Goal: Task Accomplishment & Management: Manage account settings

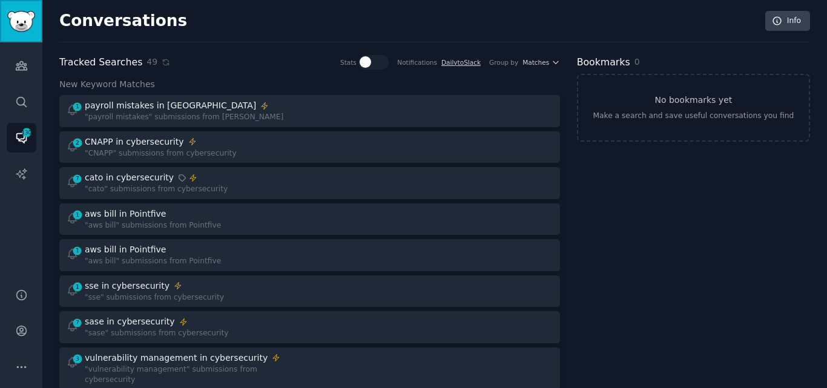
click at [30, 21] on img "Sidebar" at bounding box center [21, 21] width 28 height 21
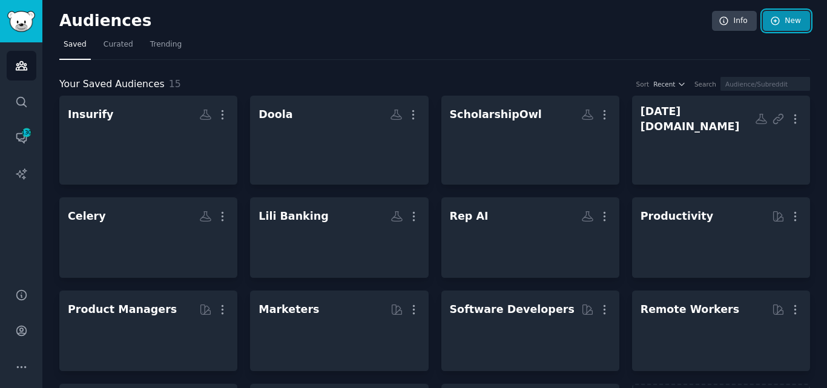
click at [780, 21] on link "New" at bounding box center [786, 21] width 47 height 21
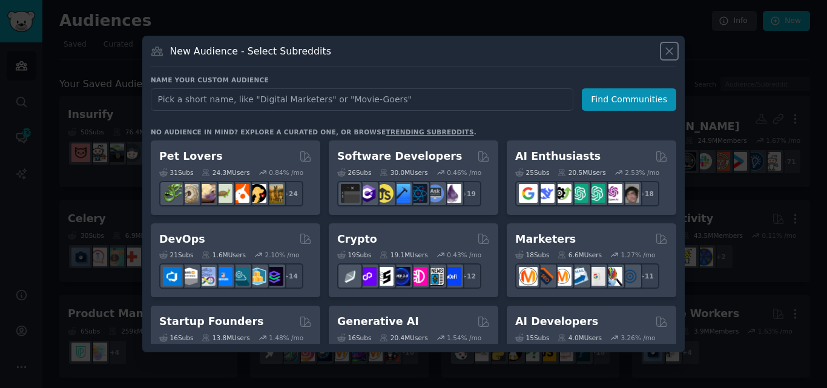
click at [672, 51] on icon at bounding box center [669, 51] width 13 height 13
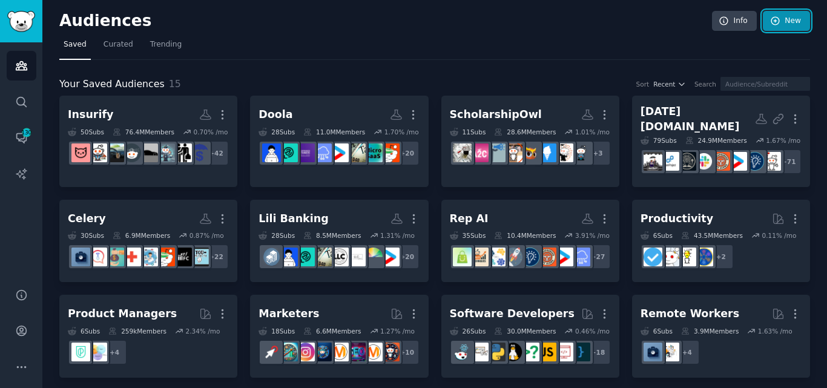
click at [781, 13] on link "New" at bounding box center [786, 21] width 47 height 21
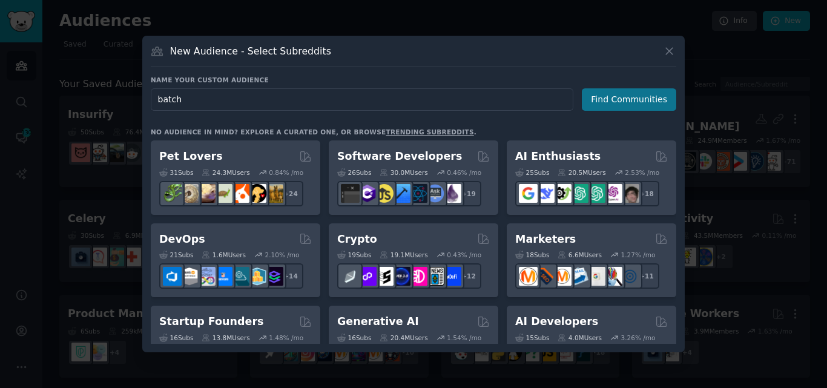
type input "batch"
click at [618, 99] on button "Find Communities" at bounding box center [629, 99] width 94 height 22
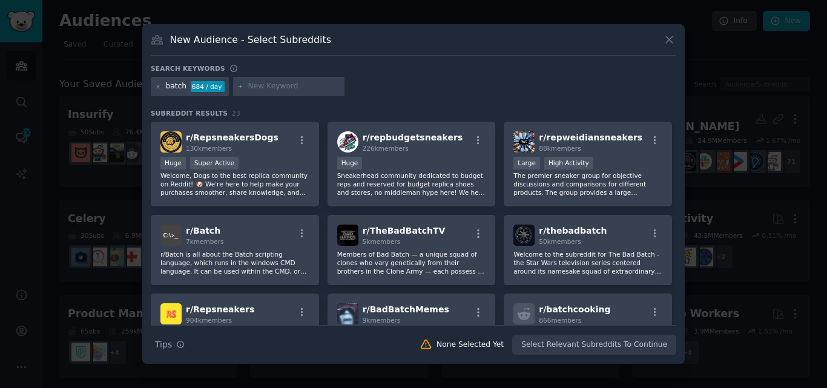
click at [277, 90] on input "text" at bounding box center [294, 86] width 92 height 11
type input "g"
type input "thc g"
click at [670, 36] on icon at bounding box center [669, 39] width 13 height 13
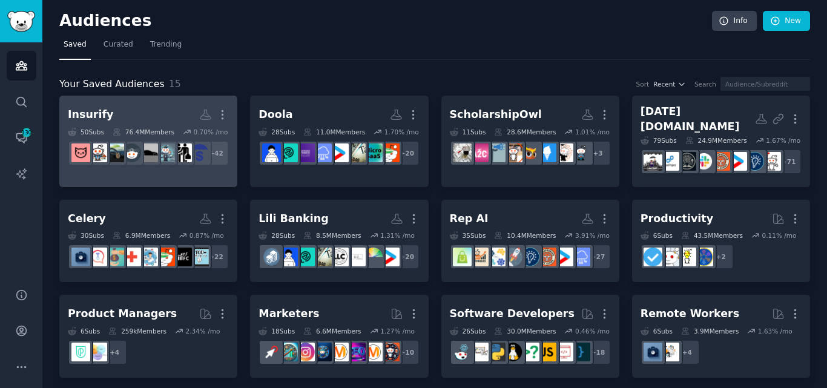
click at [165, 123] on h2 "Insurify More" at bounding box center [148, 114] width 161 height 21
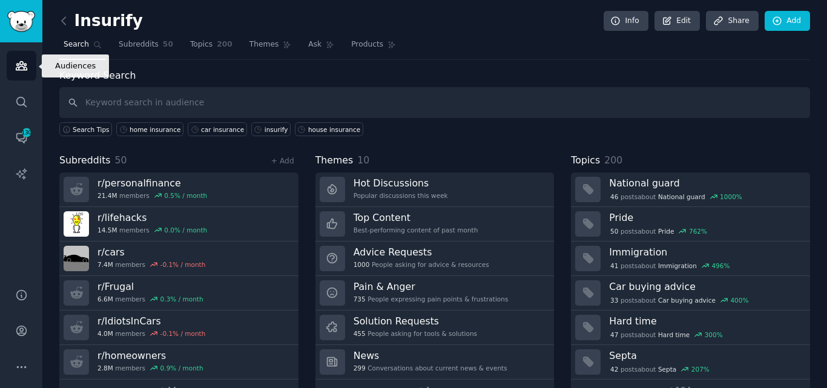
click at [30, 68] on link "Audiences" at bounding box center [22, 66] width 30 height 30
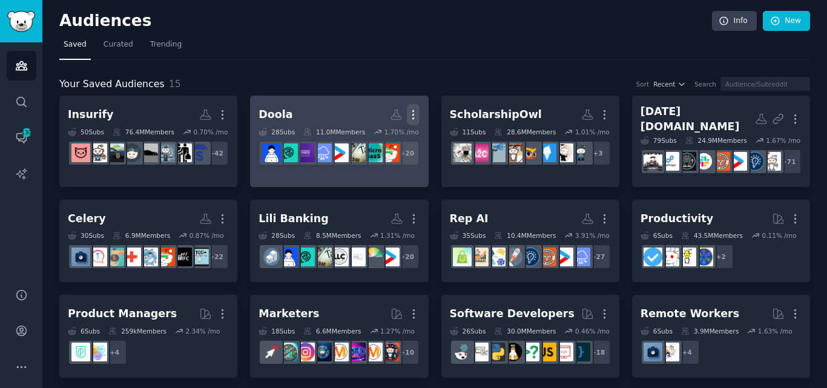
click at [411, 114] on icon "button" at bounding box center [413, 114] width 13 height 13
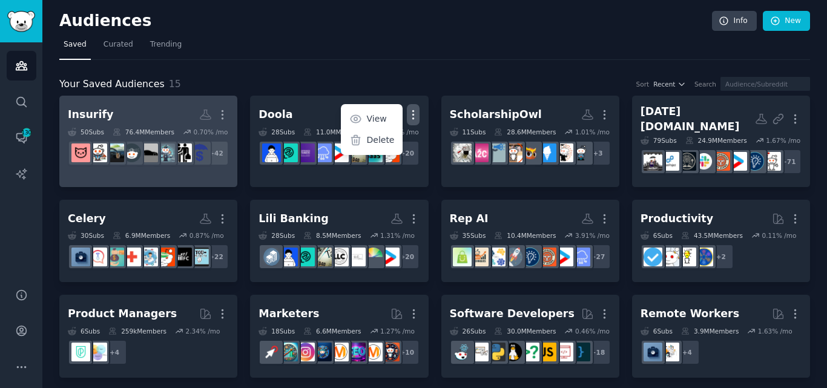
click at [171, 119] on h2 "Insurify Custom Audience More" at bounding box center [148, 114] width 161 height 21
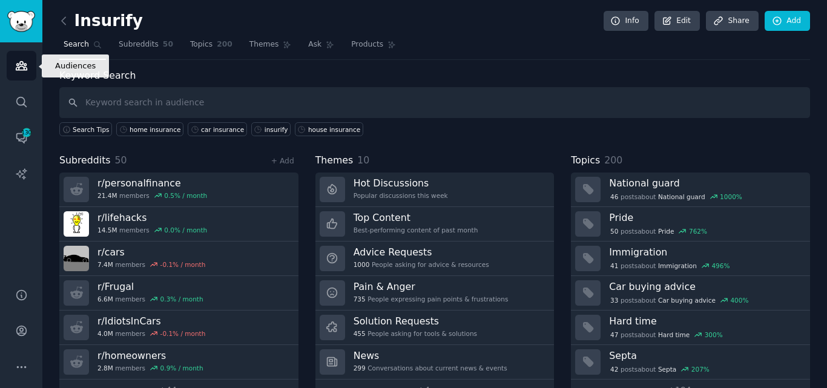
click at [21, 67] on icon "Sidebar" at bounding box center [21, 65] width 13 height 13
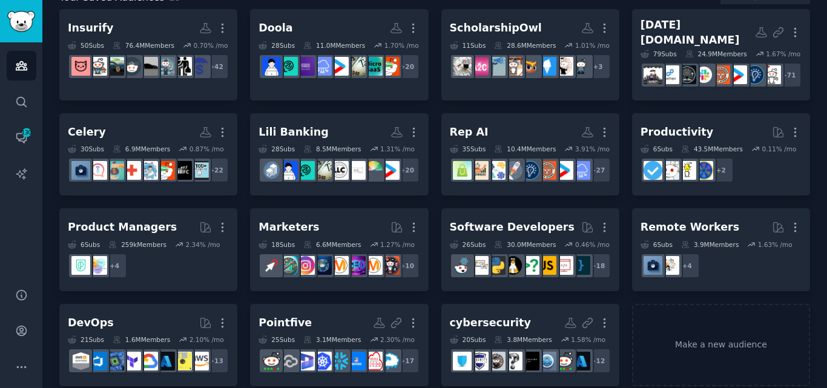
scroll to position [9, 0]
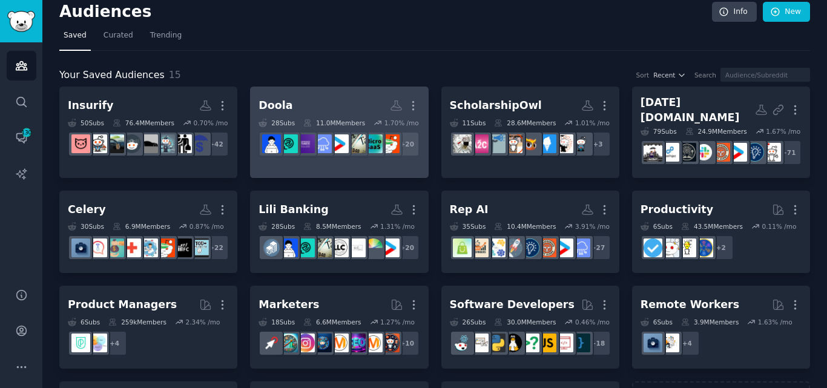
click at [315, 103] on h2 "Doola More" at bounding box center [339, 105] width 161 height 21
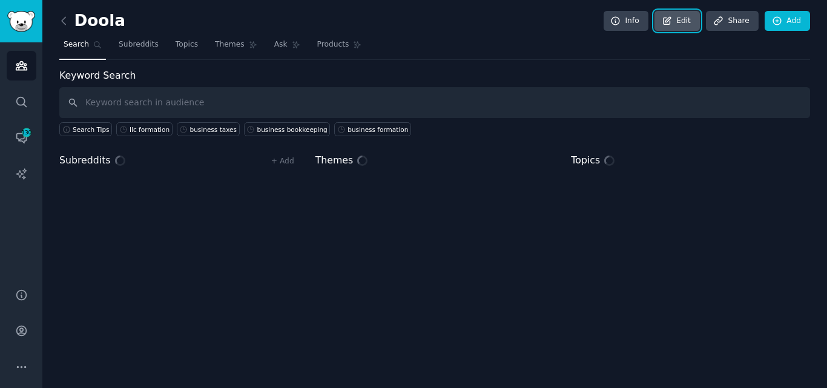
click at [684, 20] on link "Edit" at bounding box center [677, 21] width 45 height 21
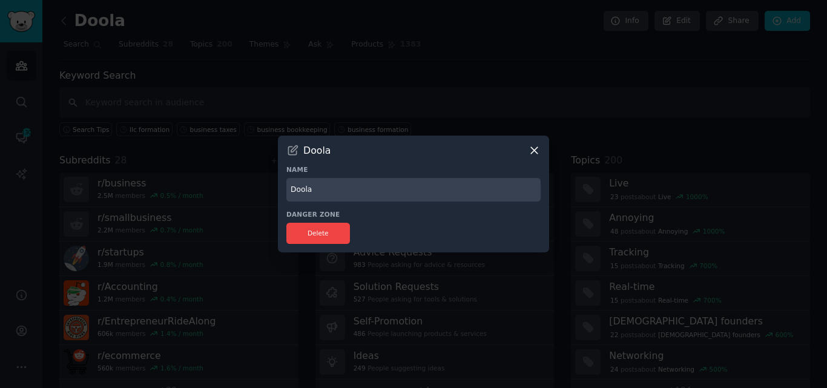
click at [532, 151] on icon at bounding box center [534, 150] width 13 height 13
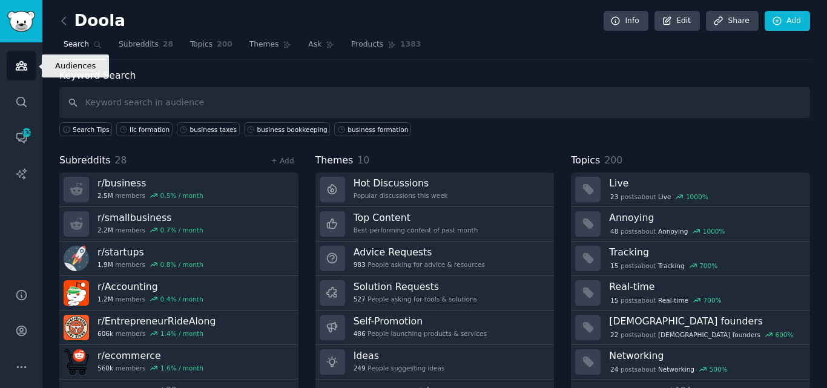
click at [17, 70] on icon "Sidebar" at bounding box center [21, 66] width 11 height 8
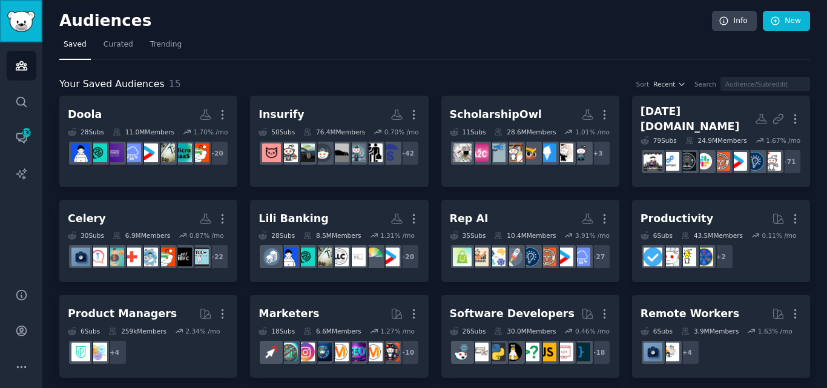
click at [22, 32] on link "Sidebar" at bounding box center [21, 21] width 42 height 42
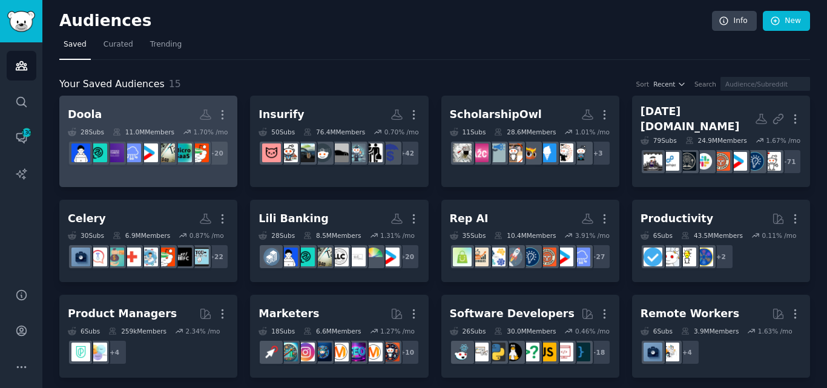
click at [151, 120] on h2 "Doola Custom Audience More" at bounding box center [148, 114] width 161 height 21
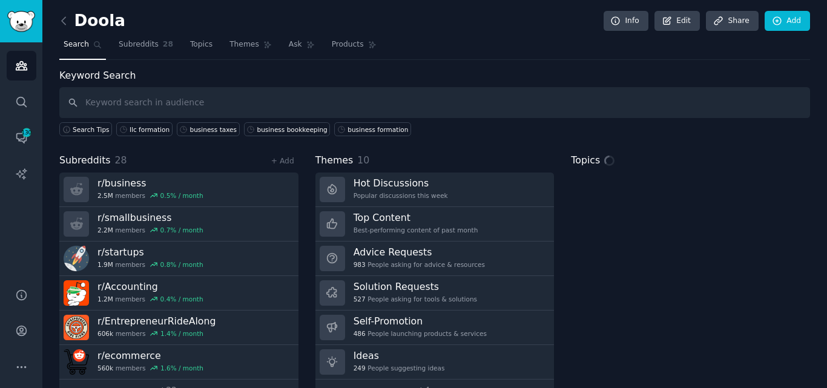
click at [174, 107] on input "text" at bounding box center [434, 102] width 751 height 31
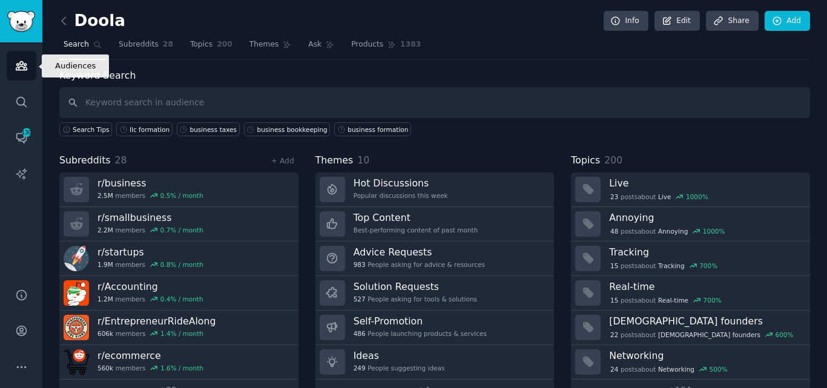
click at [19, 71] on icon "Sidebar" at bounding box center [21, 65] width 13 height 13
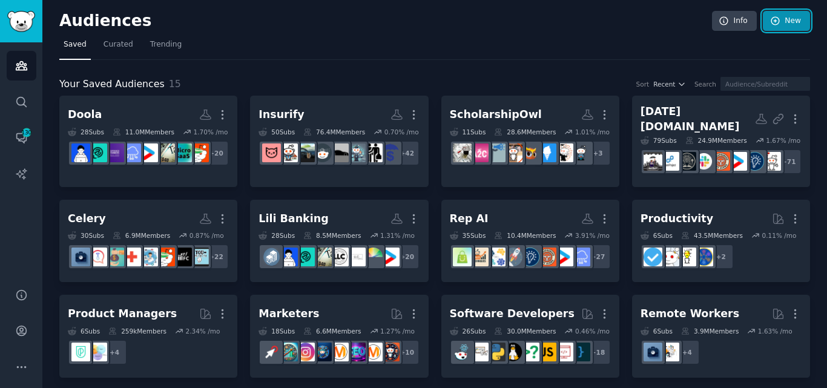
click at [787, 21] on link "New" at bounding box center [786, 21] width 47 height 21
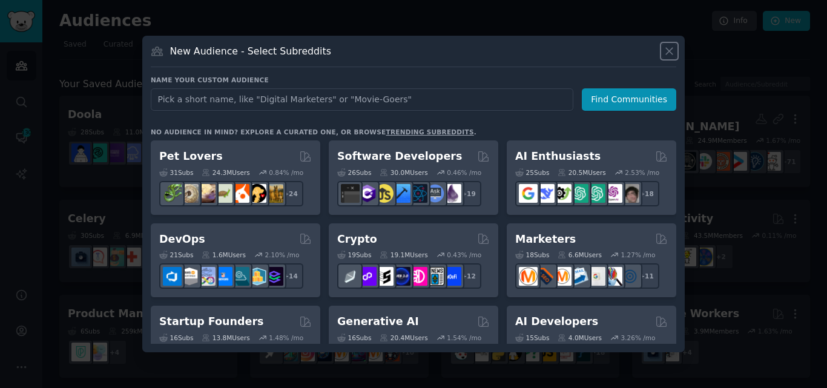
click at [667, 51] on icon at bounding box center [669, 51] width 13 height 13
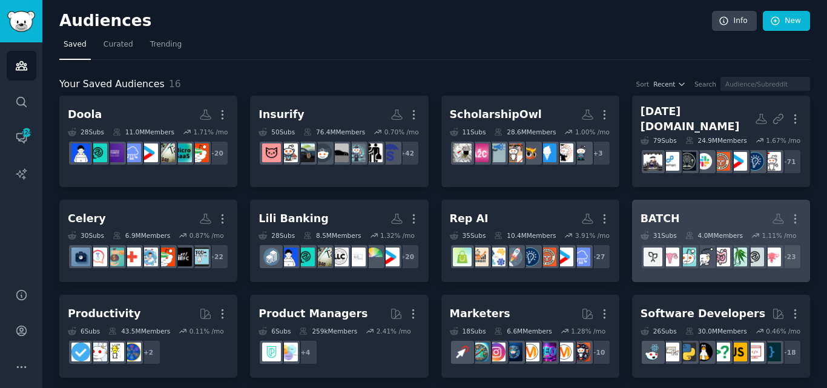
click at [697, 230] on h2 "BATCH More" at bounding box center [721, 218] width 161 height 21
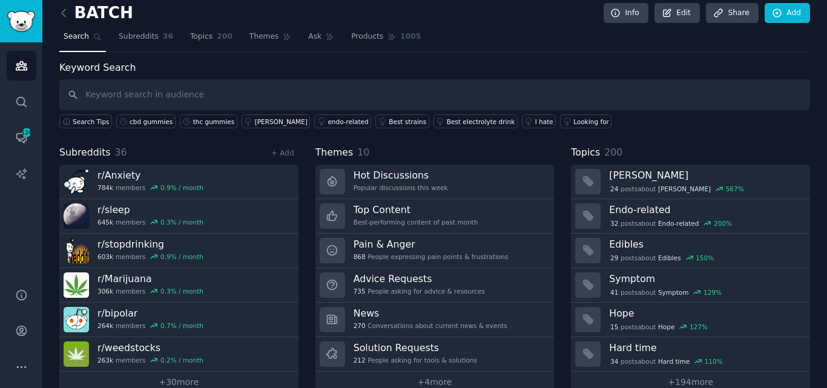
scroll to position [30, 0]
